Goal: Register for event/course

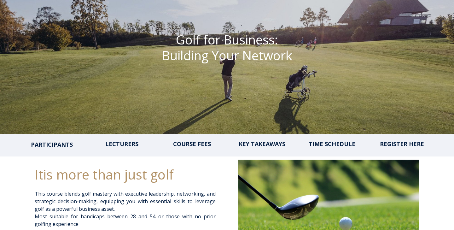
scroll to position [98, 0]
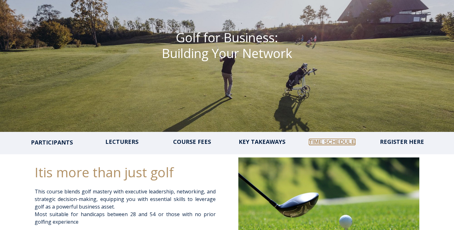
click at [323, 143] on link "TIME SCHEDULE" at bounding box center [332, 142] width 46 height 6
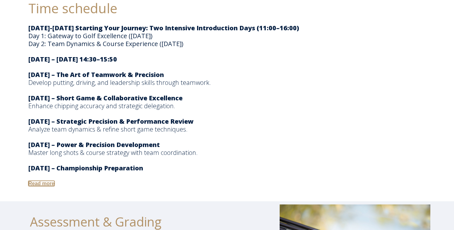
click at [48, 186] on link "Read more" at bounding box center [41, 183] width 26 height 5
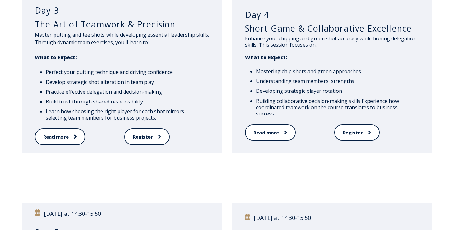
scroll to position [314, 0]
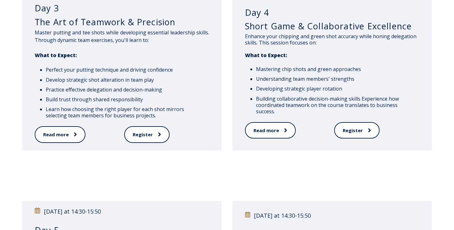
click at [437, 48] on div "[DATE] at 14:30-15:50 Day 3 The Art of Teamwork & Precision Master putting and …" at bounding box center [227, 65] width 454 height 222
